Goal: Information Seeking & Learning: Learn about a topic

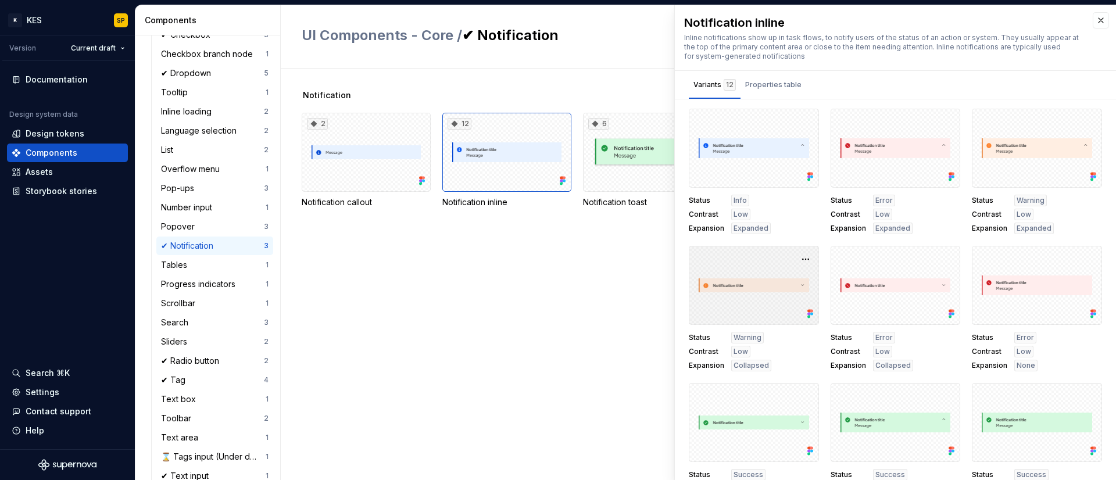
click at [749, 287] on div at bounding box center [754, 285] width 130 height 79
click at [808, 314] on icon at bounding box center [809, 314] width 3 height 3
click at [778, 290] on div at bounding box center [754, 285] width 130 height 79
click at [801, 259] on button "button" at bounding box center [806, 259] width 16 height 16
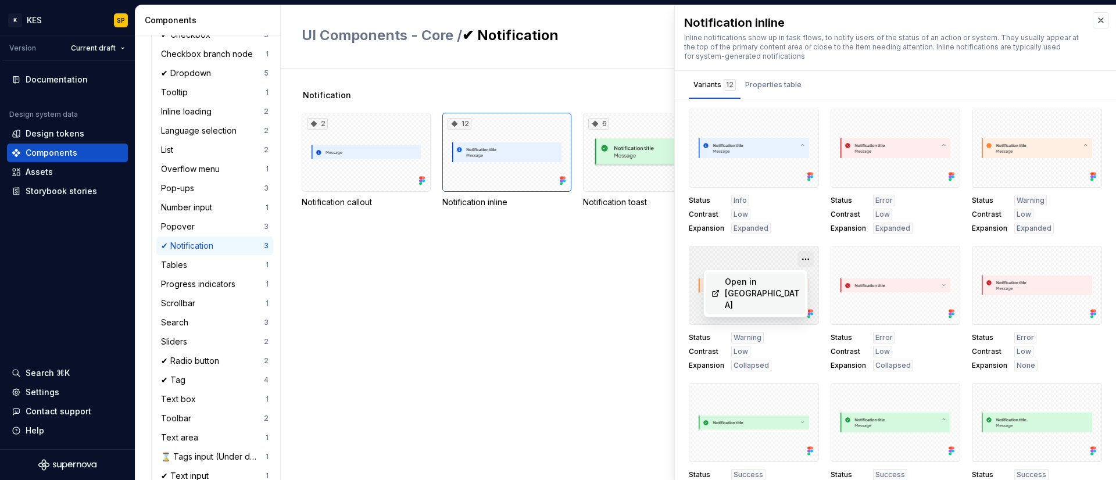
click at [801, 259] on button "button" at bounding box center [806, 259] width 16 height 16
click at [588, 333] on div "Notification 2 Notification callout 12 Notification inline 6 Notification toast" at bounding box center [709, 275] width 815 height 412
click at [800, 259] on button "button" at bounding box center [806, 259] width 16 height 16
click at [780, 281] on div "Open in [GEOGRAPHIC_DATA]" at bounding box center [763, 293] width 76 height 35
click at [523, 283] on div "Notification 2 Notification callout 12 Notification inline 6 Notification toast" at bounding box center [709, 275] width 815 height 412
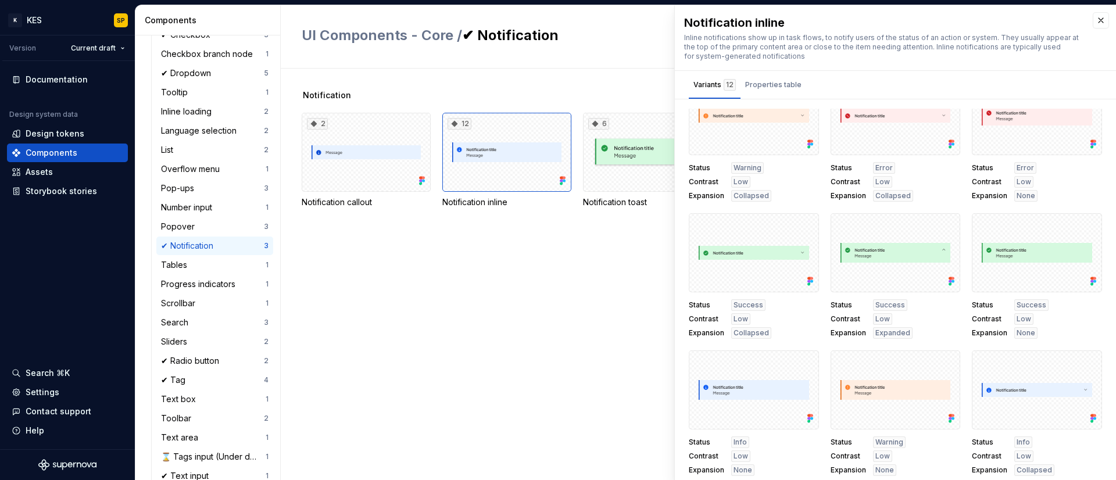
scroll to position [170, 0]
click at [615, 319] on div "Notification 2 Notification callout 12 Notification inline 6 Notification toast" at bounding box center [709, 275] width 815 height 412
click at [903, 115] on div at bounding box center [896, 115] width 130 height 79
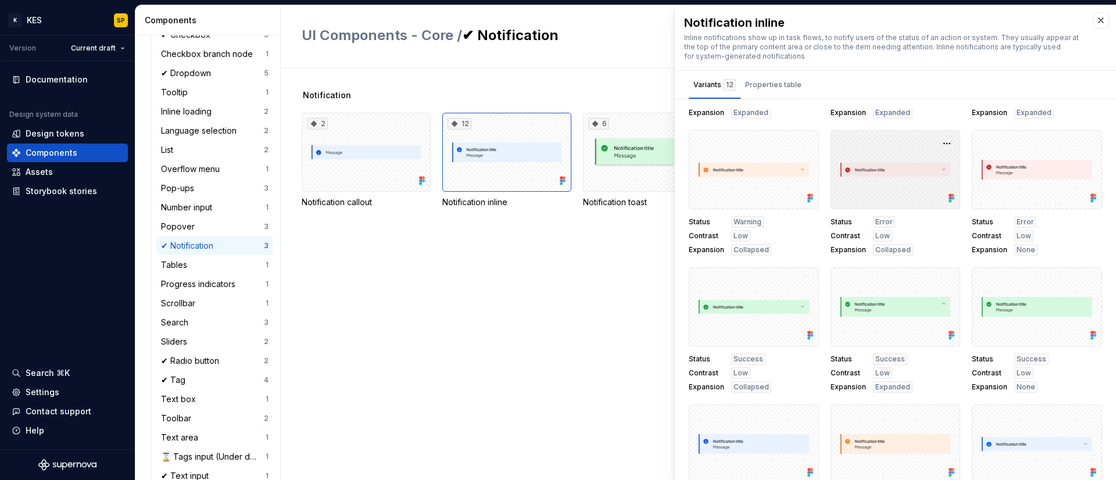
scroll to position [69, 0]
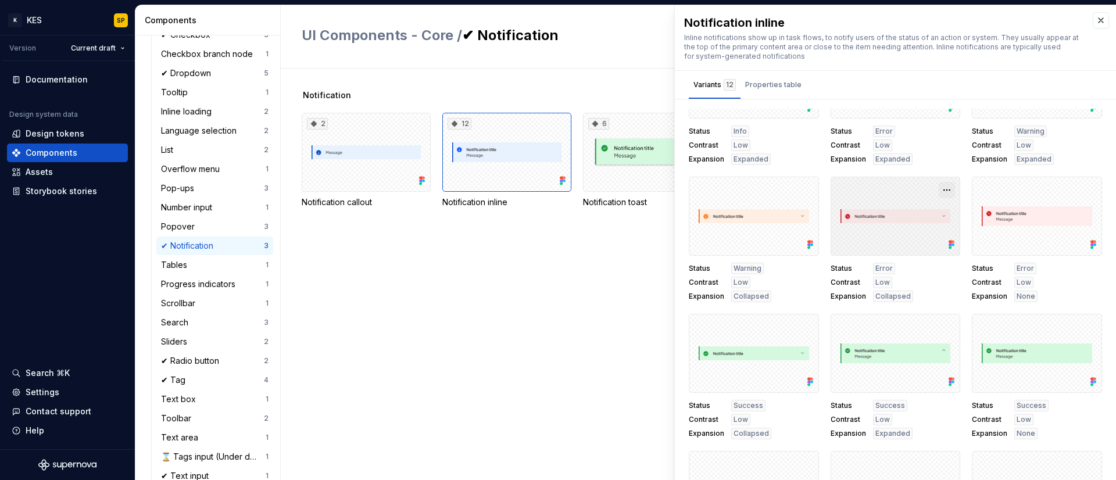
click at [940, 190] on button "button" at bounding box center [947, 190] width 16 height 16
click at [924, 210] on div "Open in [GEOGRAPHIC_DATA]" at bounding box center [898, 224] width 76 height 35
click at [1013, 218] on div at bounding box center [1037, 216] width 130 height 79
click at [1081, 189] on button "button" at bounding box center [1089, 190] width 16 height 16
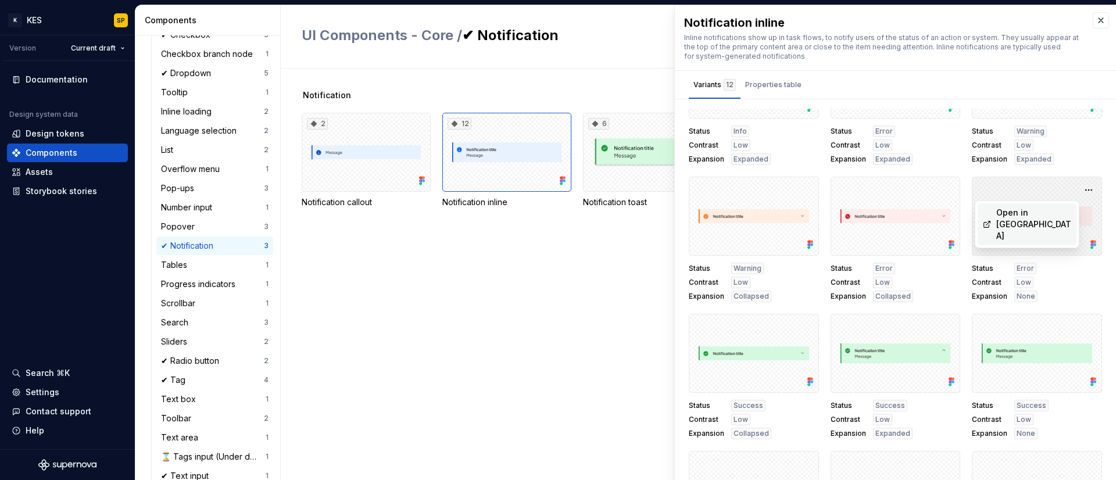
click at [1053, 215] on div "Open in [GEOGRAPHIC_DATA]" at bounding box center [1035, 224] width 76 height 35
click at [588, 349] on div "Notification 2 Notification callout 12 Notification inline 6 Notification toast" at bounding box center [709, 275] width 815 height 412
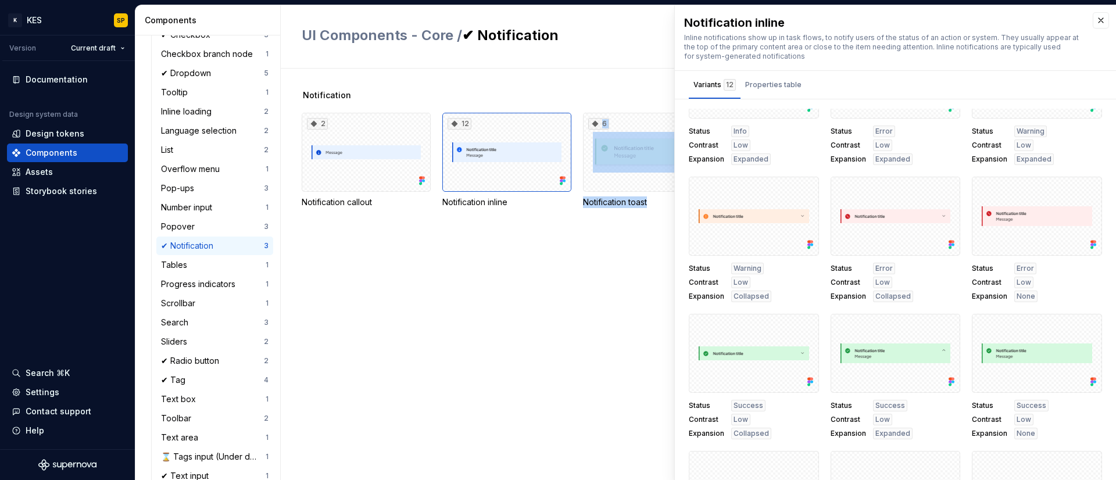
drag, startPoint x: 608, startPoint y: 349, endPoint x: 577, endPoint y: 338, distance: 32.5
click at [564, 344] on div "Notification 2 Notification callout 12 Notification inline 6 Notification toast" at bounding box center [709, 275] width 815 height 412
click at [597, 356] on div "Notification 2 Notification callout 12 Notification inline 6 Notification toast" at bounding box center [709, 275] width 815 height 412
click at [561, 331] on div "Notification 2 Notification callout 12 Notification inline 6 Notification toast" at bounding box center [709, 275] width 815 height 412
drag, startPoint x: 630, startPoint y: 282, endPoint x: 609, endPoint y: 296, distance: 25.2
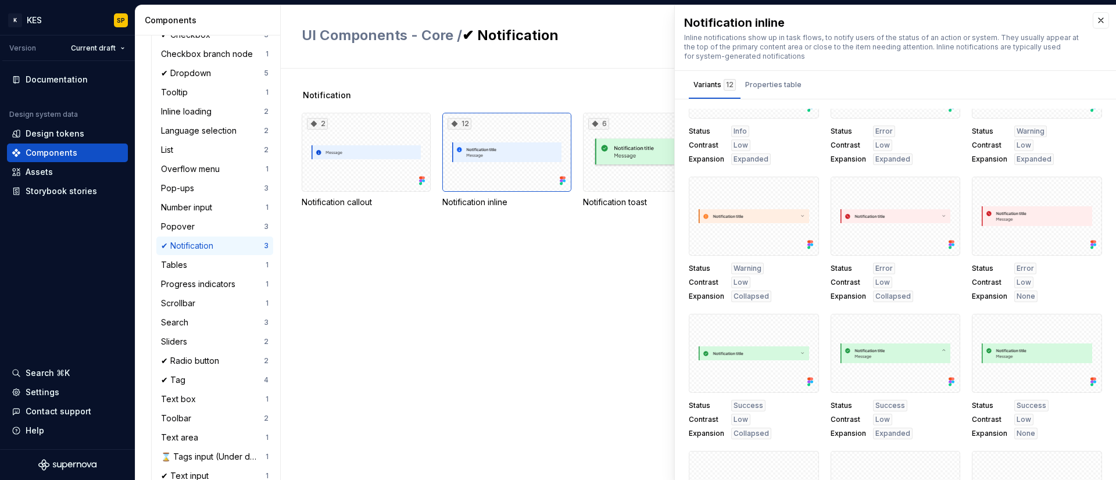
click at [609, 296] on div "Notification 2 Notification callout 12 Notification inline 6 Notification toast" at bounding box center [709, 275] width 815 height 412
drag, startPoint x: 816, startPoint y: 194, endPoint x: 816, endPoint y: 202, distance: 8.1
click at [819, 205] on div "Status Info Contrast Low Expansion Expanded Status Error Contrast Low Expansion…" at bounding box center [895, 308] width 413 height 537
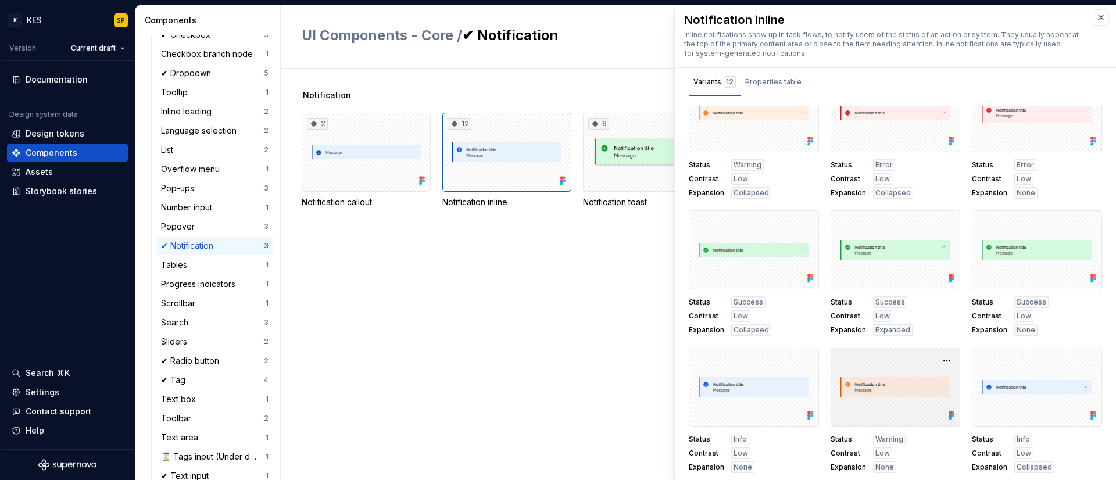
scroll to position [5, 0]
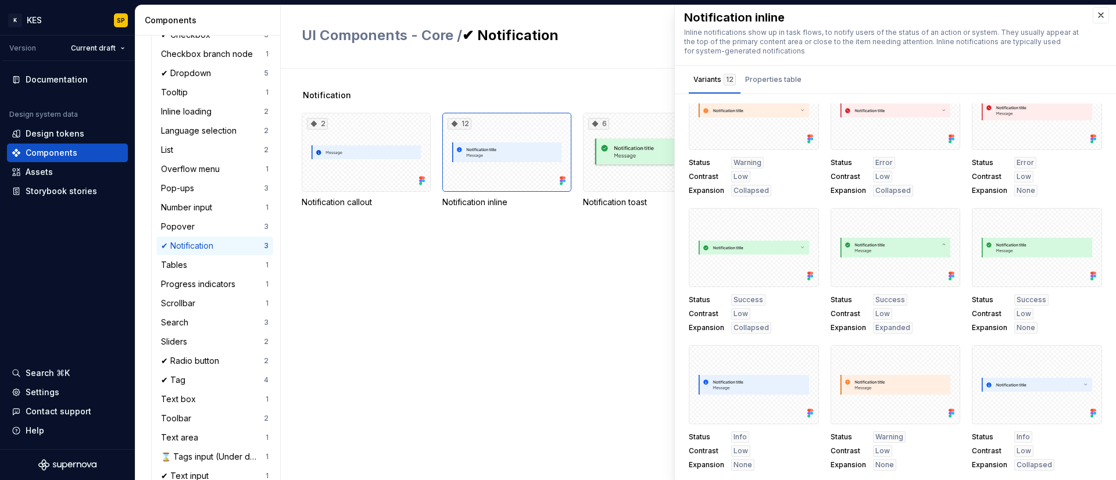
click at [533, 340] on div "Notification 2 Notification callout 12 Notification inline 6 Notification toast" at bounding box center [709, 275] width 815 height 412
click at [612, 17] on div "UI Components - Core / ✔ Notification" at bounding box center [698, 36] width 835 height 63
click at [599, 349] on div "Notification 2 Notification callout 12 Notification inline 6 Notification toast" at bounding box center [709, 275] width 815 height 412
